Goal: Task Accomplishment & Management: Use online tool/utility

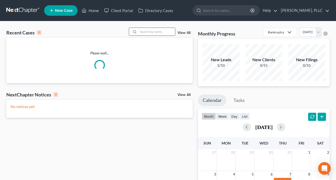
click at [155, 31] on input "search" at bounding box center [156, 32] width 37 height 8
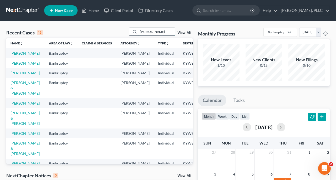
type input "[PERSON_NAME]"
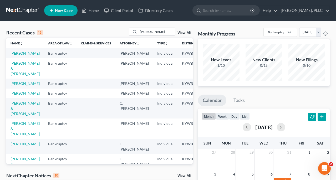
click at [17, 88] on td "[PERSON_NAME]" at bounding box center [25, 84] width 38 height 10
click at [18, 86] on link "[PERSON_NAME]" at bounding box center [25, 83] width 29 height 4
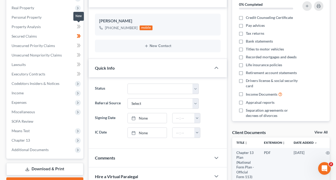
scroll to position [82, 0]
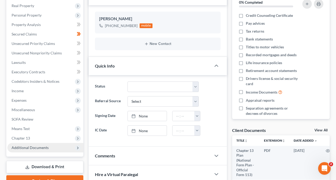
click at [57, 145] on span "Additional Documents" at bounding box center [45, 147] width 76 height 9
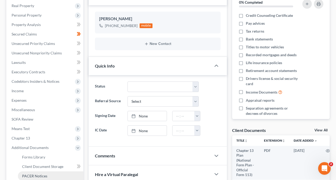
click at [50, 173] on link "PACER Notices" at bounding box center [50, 175] width 65 height 9
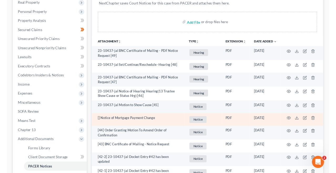
scroll to position [85, 0]
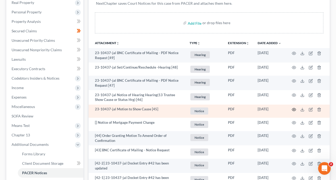
click at [294, 108] on icon "button" at bounding box center [294, 109] width 4 height 3
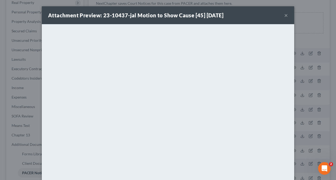
click at [287, 14] on button "×" at bounding box center [286, 15] width 4 height 6
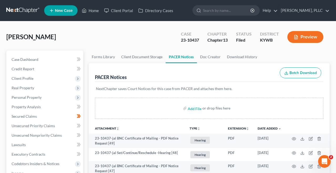
scroll to position [0, 0]
click at [17, 3] on nav "Home New Case Client Portal Directory Cases [PERSON_NAME] Law, PLLC [PERSON_NAM…" at bounding box center [168, 10] width 336 height 21
click at [19, 9] on link at bounding box center [23, 10] width 34 height 9
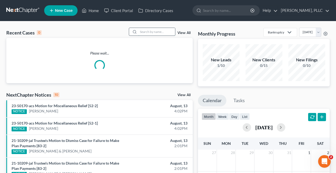
click at [151, 33] on input "search" at bounding box center [156, 32] width 37 height 8
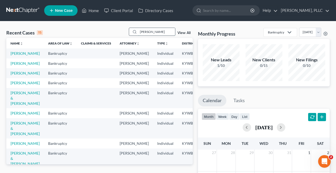
type input "[PERSON_NAME]"
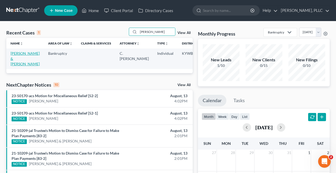
click at [15, 61] on link "[PERSON_NAME] & [PERSON_NAME]" at bounding box center [25, 58] width 29 height 15
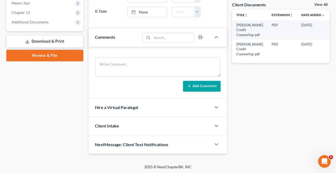
scroll to position [184, 0]
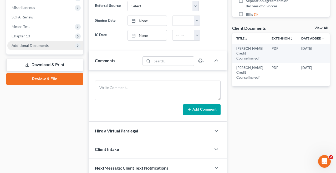
click at [35, 46] on span "Additional Documents" at bounding box center [30, 45] width 37 height 4
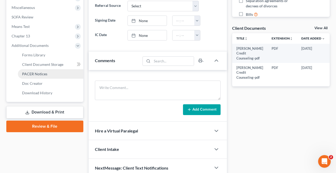
click at [43, 72] on span "PACER Notices" at bounding box center [34, 73] width 25 height 4
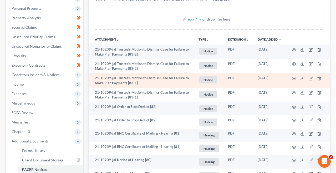
scroll to position [89, 0]
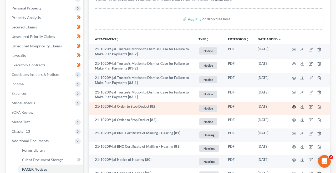
click at [293, 106] on circle "button" at bounding box center [293, 106] width 1 height 1
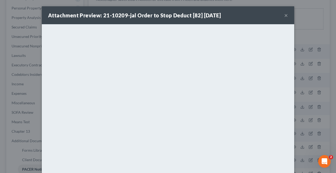
click at [287, 15] on button "×" at bounding box center [286, 15] width 4 height 6
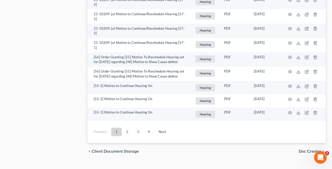
scroll to position [1047, 0]
click at [148, 128] on link "4" at bounding box center [149, 132] width 11 height 8
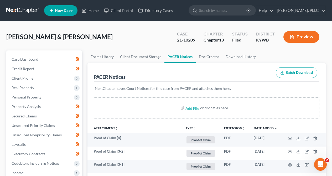
scroll to position [0, 0]
click at [14, 10] on link at bounding box center [23, 10] width 34 height 9
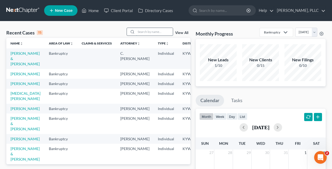
click at [153, 32] on input "search" at bounding box center [154, 32] width 37 height 8
type input "tarry"
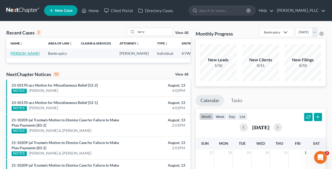
click at [17, 55] on link "Tarry, Deana" at bounding box center [25, 53] width 29 height 4
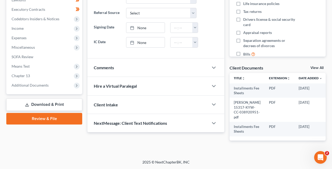
scroll to position [152, 0]
click at [44, 71] on span "Chapter 13" at bounding box center [44, 75] width 75 height 9
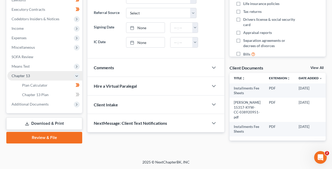
click at [47, 83] on span "Plan Calculator" at bounding box center [34, 85] width 25 height 4
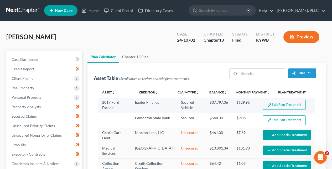
select select "59"
click at [273, 104] on button "Edit Plan Treatment" at bounding box center [284, 105] width 43 height 10
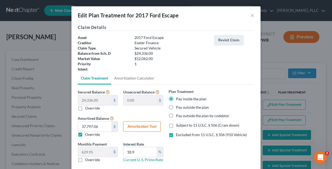
click at [147, 127] on button "Amortization Tool" at bounding box center [142, 126] width 38 height 11
type input "24,336.00"
type input "18.9"
type input "60"
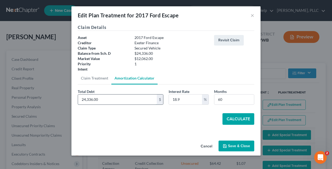
click at [124, 102] on input "24,336.00" at bounding box center [117, 99] width 79 height 10
type input "24,741.61"
click at [247, 118] on button "Calculate" at bounding box center [239, 119] width 32 height 12
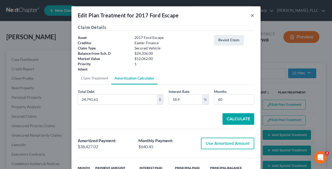
click at [252, 16] on button "×" at bounding box center [253, 15] width 4 height 6
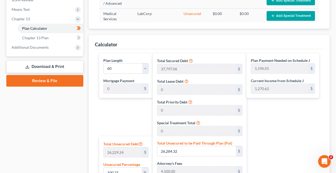
scroll to position [161, 0]
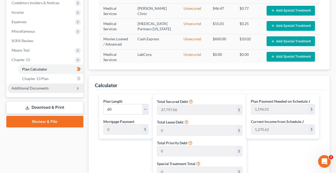
click at [56, 86] on span "Additional Documents" at bounding box center [45, 87] width 76 height 9
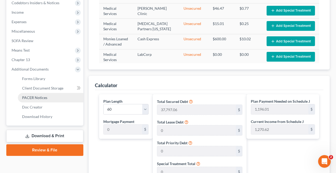
click at [50, 98] on link "PACER Notices" at bounding box center [50, 97] width 65 height 9
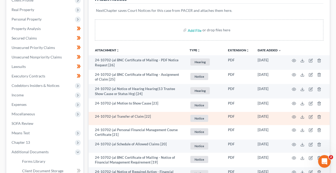
scroll to position [79, 0]
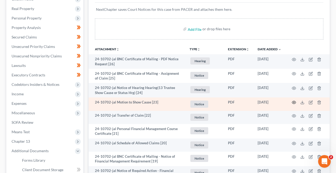
click at [292, 103] on icon "button" at bounding box center [294, 102] width 4 height 4
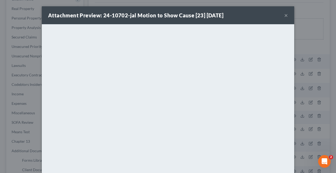
click at [286, 14] on button "×" at bounding box center [286, 15] width 4 height 6
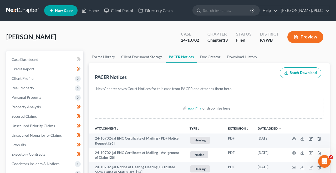
scroll to position [0, 0]
click at [29, 10] on link at bounding box center [23, 10] width 34 height 9
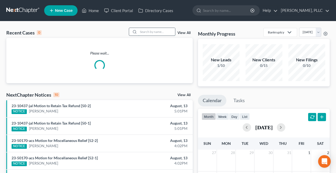
click at [158, 30] on input "search" at bounding box center [156, 32] width 37 height 8
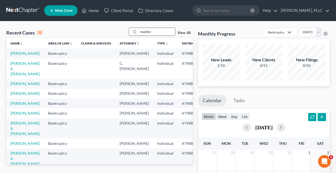
type input "madden"
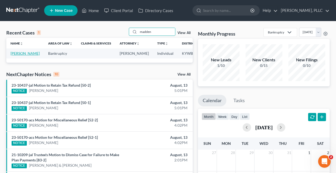
click at [20, 55] on link "Madden, Crystal" at bounding box center [25, 53] width 29 height 4
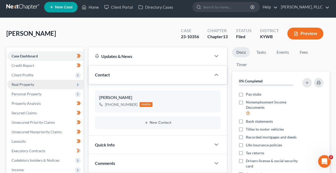
scroll to position [24, 0]
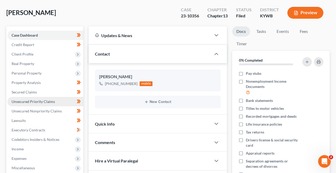
click at [51, 100] on span "Unsecured Priority Claims" at bounding box center [33, 101] width 43 height 4
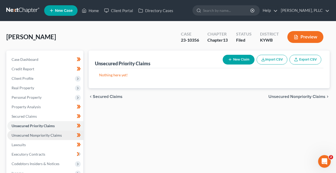
click at [44, 137] on link "Unsecured Nonpriority Claims" at bounding box center [45, 134] width 76 height 9
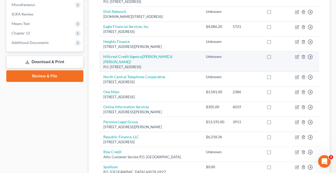
scroll to position [190, 0]
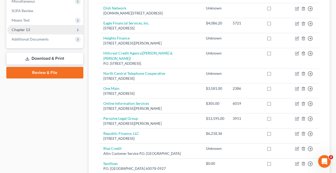
click at [51, 30] on span "Chapter 13" at bounding box center [45, 29] width 76 height 9
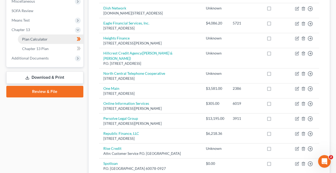
click at [52, 39] on link "Plan Calculator" at bounding box center [50, 38] width 65 height 9
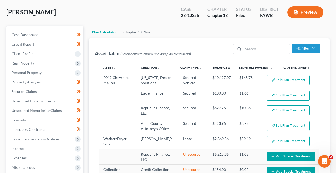
select select "59"
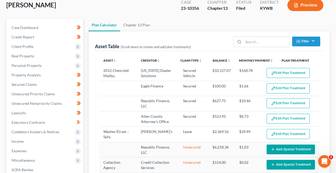
click at [294, 72] on button "Edit Plan Treatment" at bounding box center [287, 73] width 43 height 10
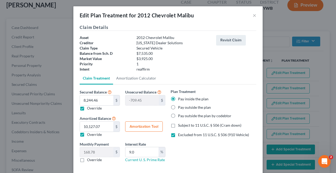
click at [149, 125] on button "Amortization Tool" at bounding box center [144, 126] width 38 height 11
type input "8,244.46"
type input "9.0"
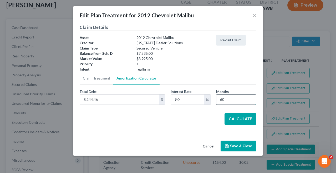
click at [230, 98] on input "60" at bounding box center [236, 99] width 40 height 10
type input "33"
click at [242, 120] on button "Calculate" at bounding box center [240, 119] width 32 height 12
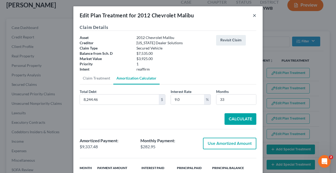
click at [254, 16] on button "×" at bounding box center [254, 15] width 4 height 6
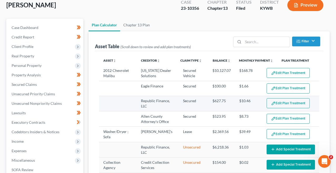
click at [280, 106] on button "Edit Plan Treatment" at bounding box center [287, 103] width 43 height 10
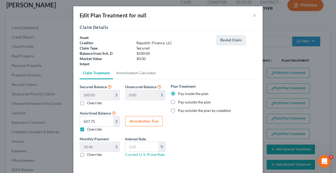
click at [146, 123] on button "Amortization Tool" at bounding box center [144, 121] width 38 height 11
type input "500.00"
type input "60"
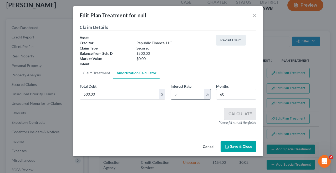
click at [180, 96] on input "text" at bounding box center [187, 94] width 33 height 10
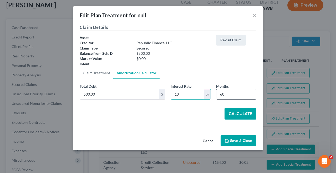
type input "10"
click at [228, 94] on input "60" at bounding box center [236, 94] width 40 height 10
type input "33"
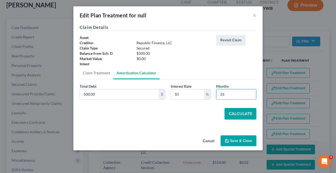
click at [250, 114] on button "Calculate" at bounding box center [240, 114] width 32 height 12
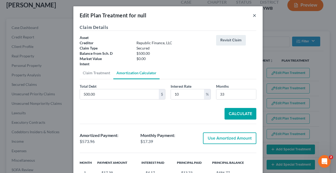
click at [254, 15] on button "×" at bounding box center [254, 15] width 4 height 6
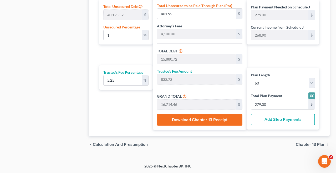
scroll to position [338, 0]
